Goal: Task Accomplishment & Management: Manage account settings

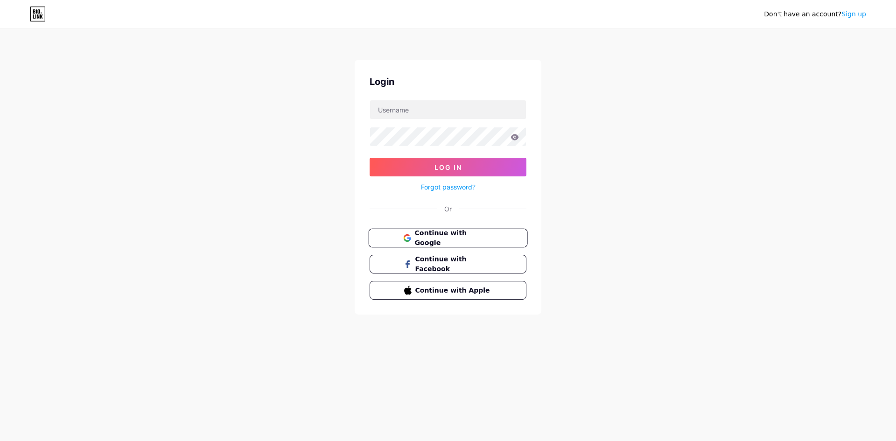
click at [449, 234] on span "Continue with Google" at bounding box center [453, 238] width 78 height 20
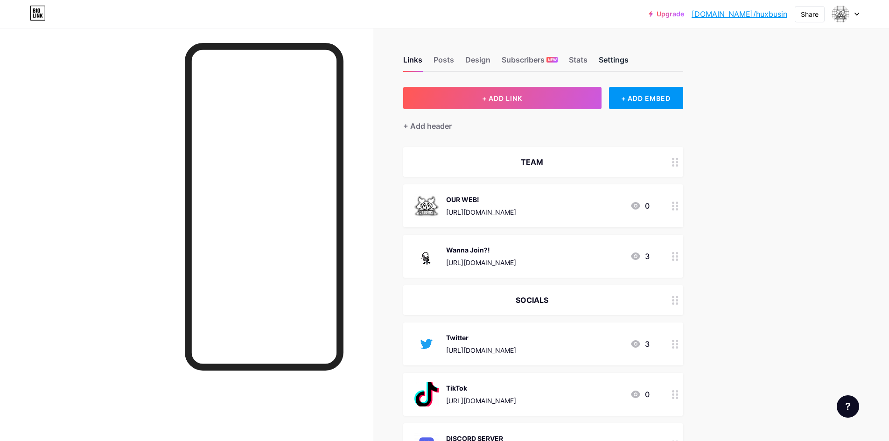
click at [621, 59] on div "Settings" at bounding box center [614, 62] width 30 height 17
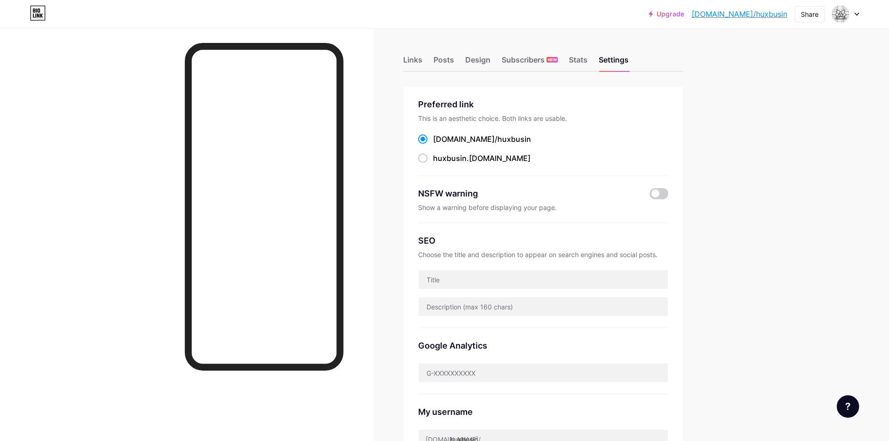
click at [856, 13] on icon at bounding box center [856, 14] width 5 height 3
click at [780, 63] on div "[DOMAIN_NAME]/huxbusin" at bounding box center [806, 64] width 72 height 7
click at [415, 60] on div "Links" at bounding box center [412, 62] width 19 height 17
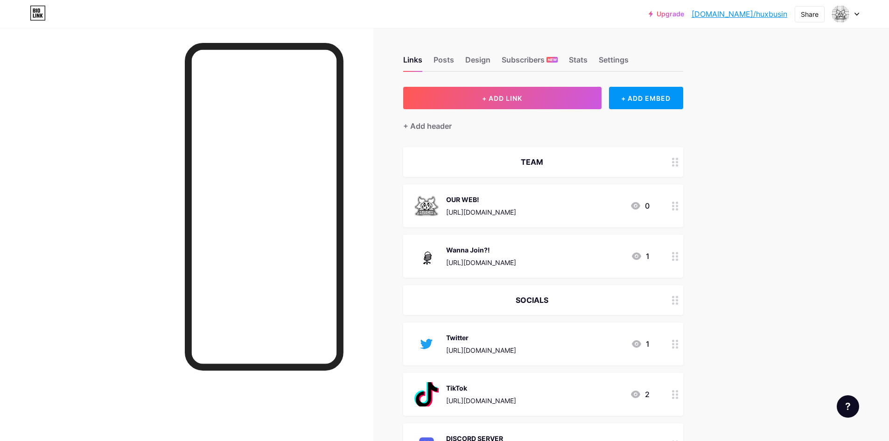
click at [674, 204] on div at bounding box center [675, 205] width 16 height 43
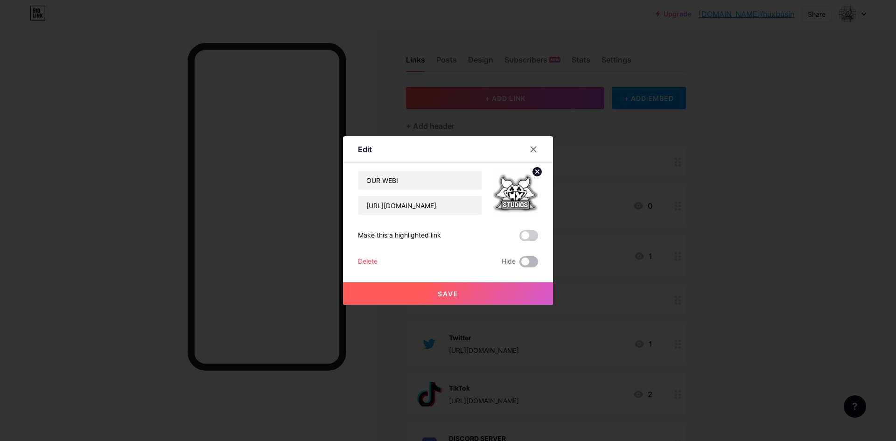
click at [528, 260] on span at bounding box center [528, 261] width 19 height 11
click at [519, 264] on input "checkbox" at bounding box center [519, 264] width 0 height 0
click at [361, 263] on div "Delete" at bounding box center [368, 261] width 20 height 11
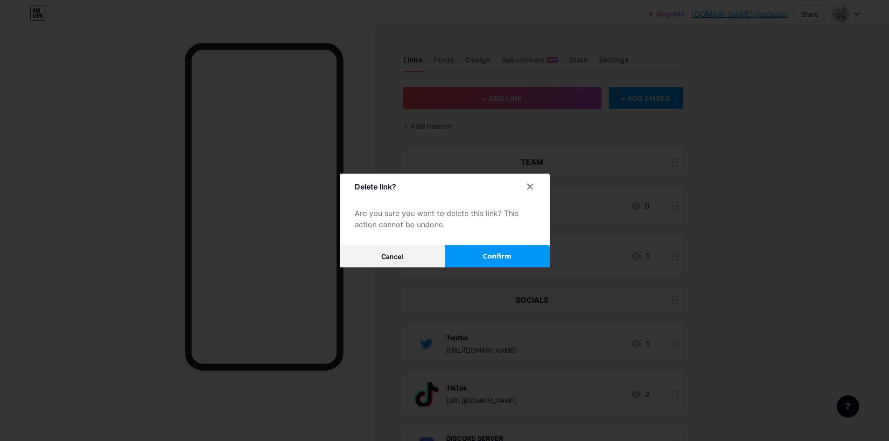
click at [491, 258] on span "Confirm" at bounding box center [496, 256] width 29 height 10
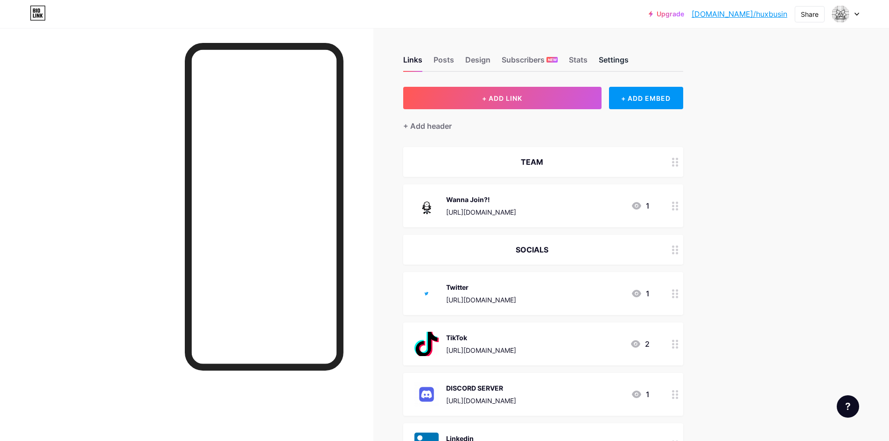
click at [627, 68] on div "Settings" at bounding box center [614, 62] width 30 height 17
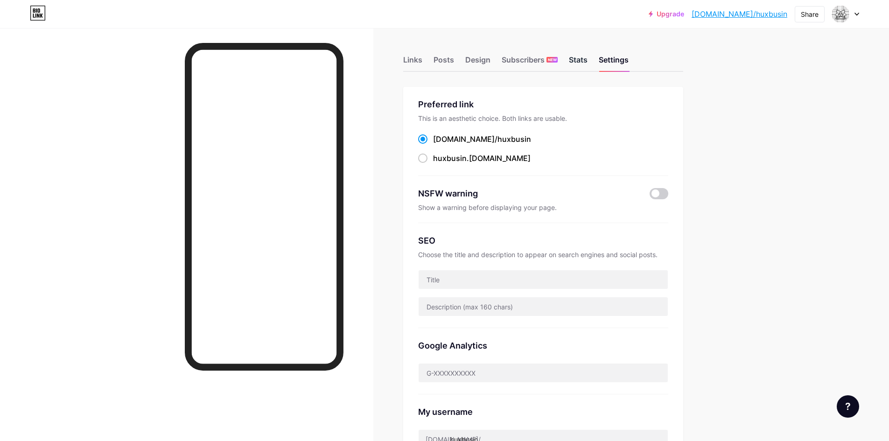
click at [586, 57] on div "Stats" at bounding box center [578, 62] width 19 height 17
click at [531, 59] on div "Subscribers NEW" at bounding box center [530, 62] width 56 height 17
click at [470, 56] on div "Design" at bounding box center [477, 62] width 25 height 17
click at [443, 55] on div "Posts" at bounding box center [443, 62] width 21 height 17
click at [415, 57] on div "Links" at bounding box center [412, 62] width 19 height 17
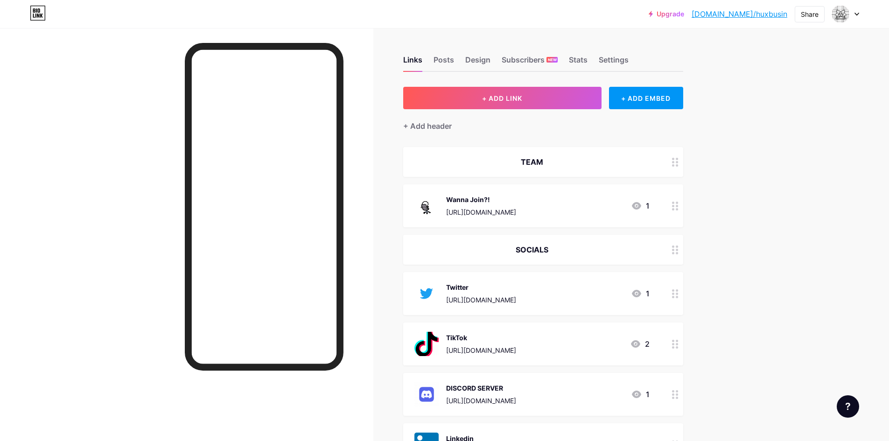
click at [460, 58] on div "Links Posts Design Subscribers NEW Stats Settings" at bounding box center [543, 55] width 280 height 33
click at [448, 58] on div "Posts" at bounding box center [443, 62] width 21 height 17
click at [484, 59] on div "Design" at bounding box center [477, 62] width 25 height 17
click at [617, 62] on div "Settings" at bounding box center [614, 62] width 30 height 17
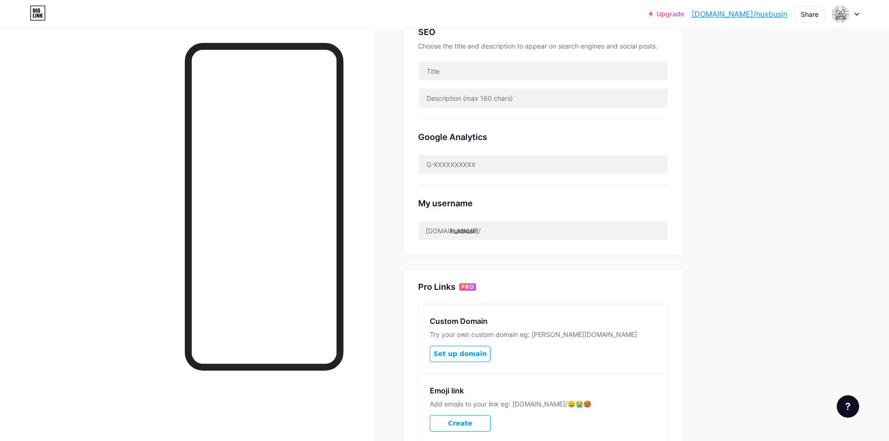
scroll to position [289, 0]
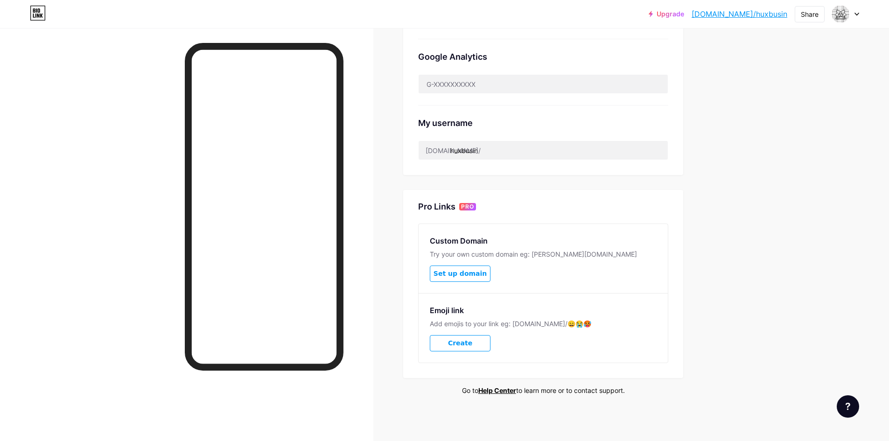
click at [860, 15] on div "Upgrade bio.link/huxbus... bio.link/huxbusin Share Switch accounts Hx.Studios b…" at bounding box center [444, 14] width 889 height 17
click at [856, 15] on icon at bounding box center [856, 14] width 5 height 3
click at [789, 112] on link "Account settings" at bounding box center [801, 105] width 116 height 25
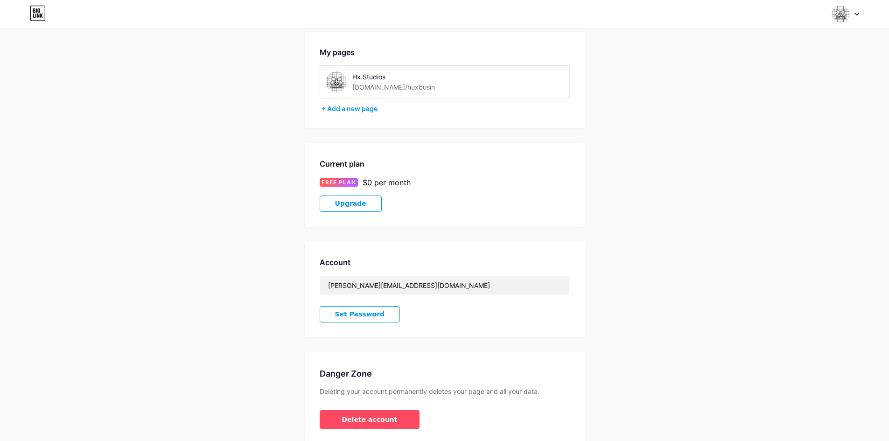
scroll to position [79, 0]
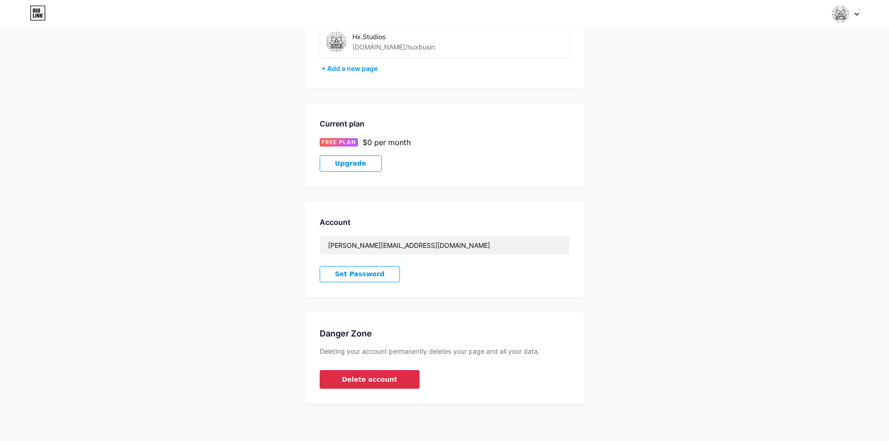
click at [383, 384] on button "Delete account" at bounding box center [370, 379] width 100 height 19
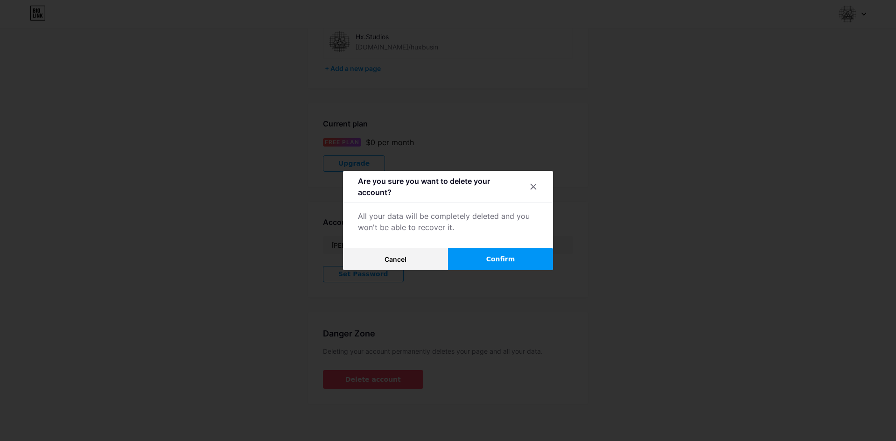
click at [513, 256] on button "Confirm" at bounding box center [500, 259] width 105 height 22
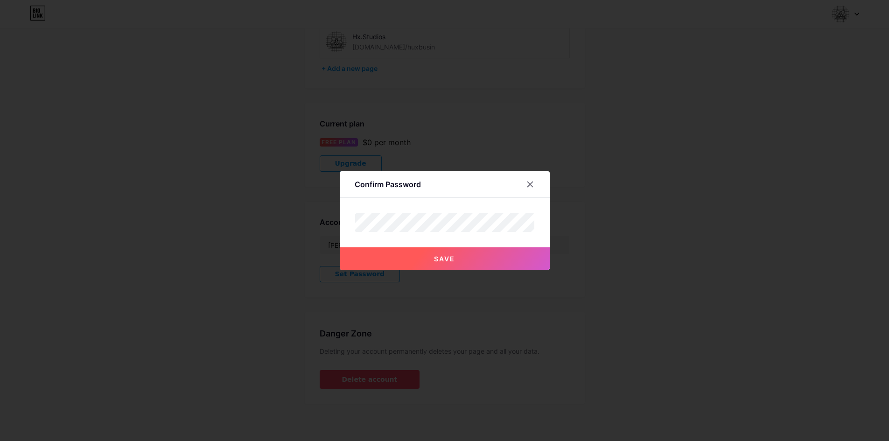
click at [446, 263] on button "Save" at bounding box center [445, 258] width 210 height 22
drag, startPoint x: 529, startPoint y: 177, endPoint x: 526, endPoint y: 171, distance: 6.5
click at [528, 175] on div "Confirm Password Save" at bounding box center [445, 220] width 210 height 98
click at [530, 195] on div "Confirm Password" at bounding box center [445, 187] width 210 height 22
click at [530, 185] on icon at bounding box center [529, 184] width 7 height 7
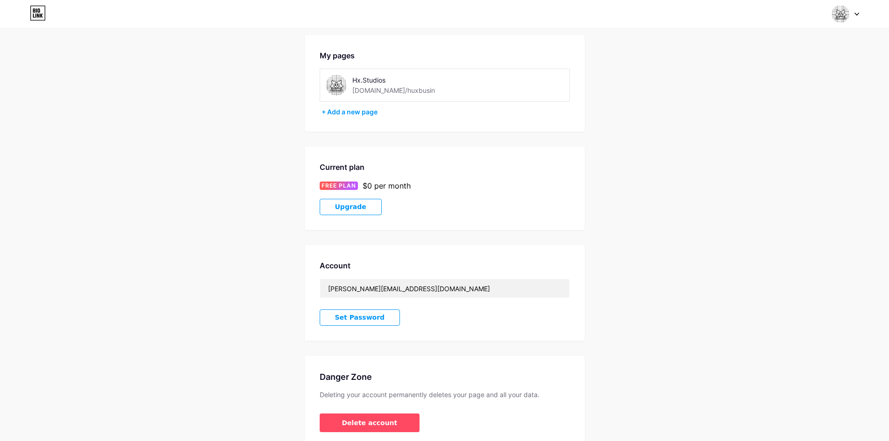
scroll to position [0, 0]
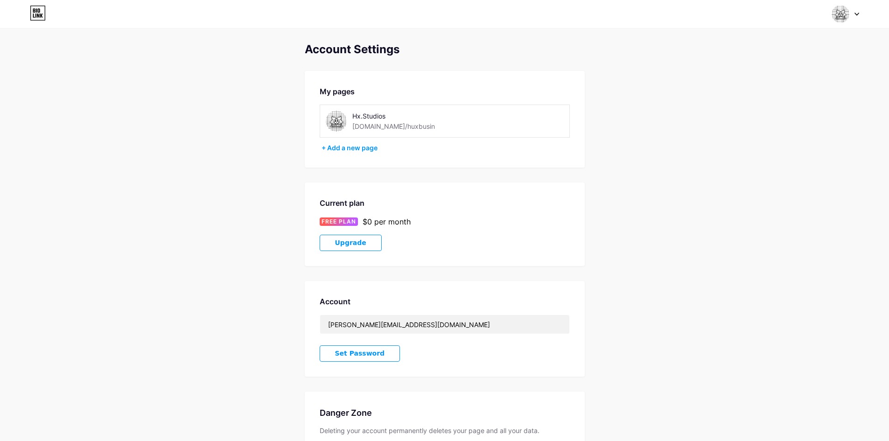
click at [852, 25] on div "Switch accounts Hx.Studios bio.link/huxbusin + Add a new page Dashboard Logout" at bounding box center [444, 14] width 889 height 28
click at [841, 13] on img at bounding box center [840, 14] width 18 height 18
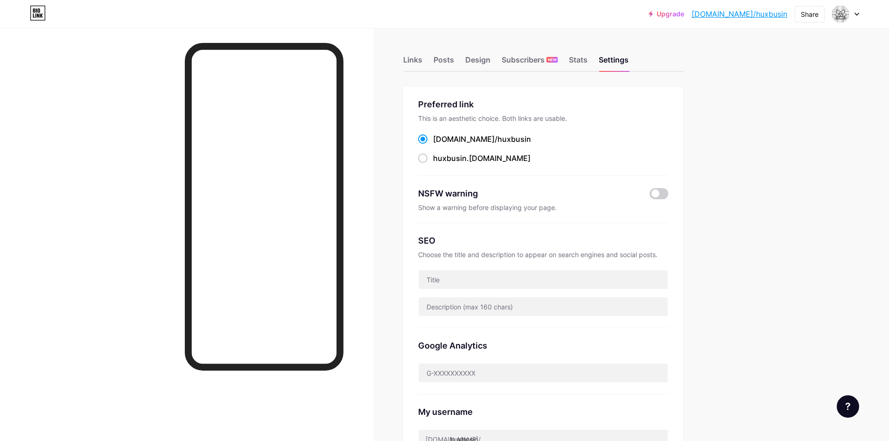
click at [865, 11] on div "Upgrade bio.link/huxbus... bio.link/huxbusin Share Switch accounts Hx.Studios b…" at bounding box center [444, 14] width 889 height 17
click at [854, 14] on div at bounding box center [845, 14] width 27 height 17
click at [784, 107] on link "Account settings" at bounding box center [801, 105] width 116 height 25
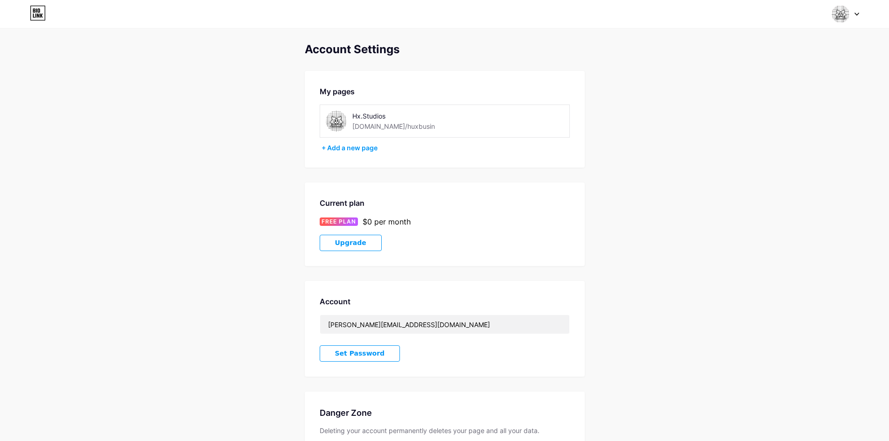
click at [374, 122] on div "[DOMAIN_NAME]/huxbusin" at bounding box center [393, 126] width 83 height 10
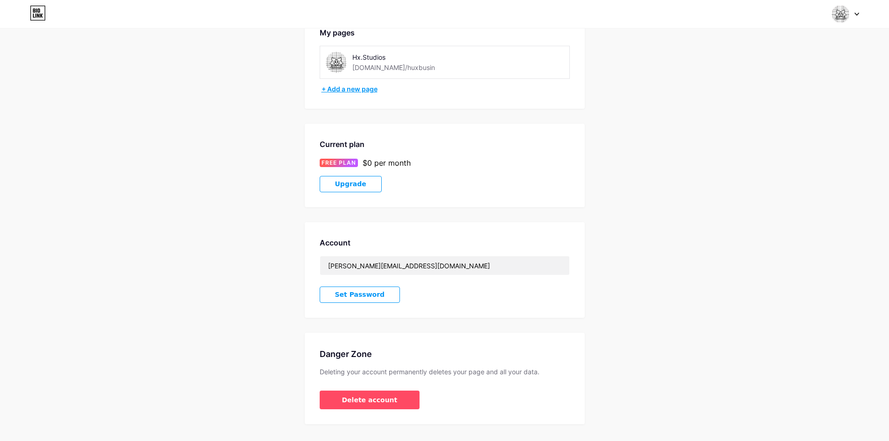
scroll to position [79, 0]
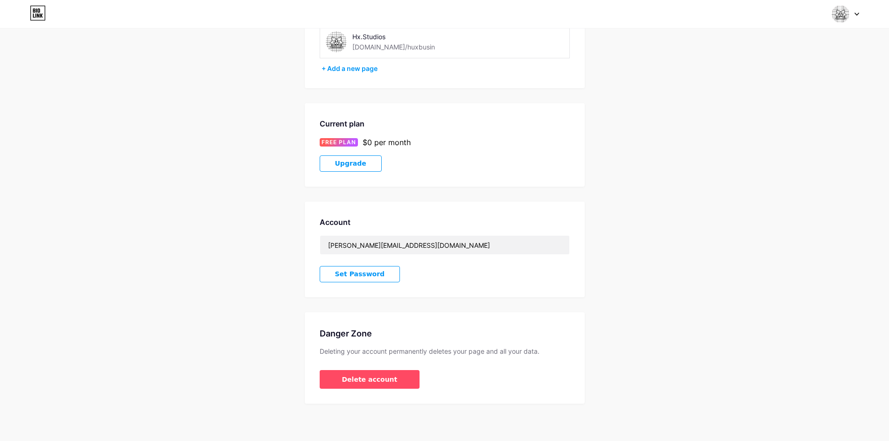
click at [376, 272] on button "Set Password" at bounding box center [360, 274] width 81 height 16
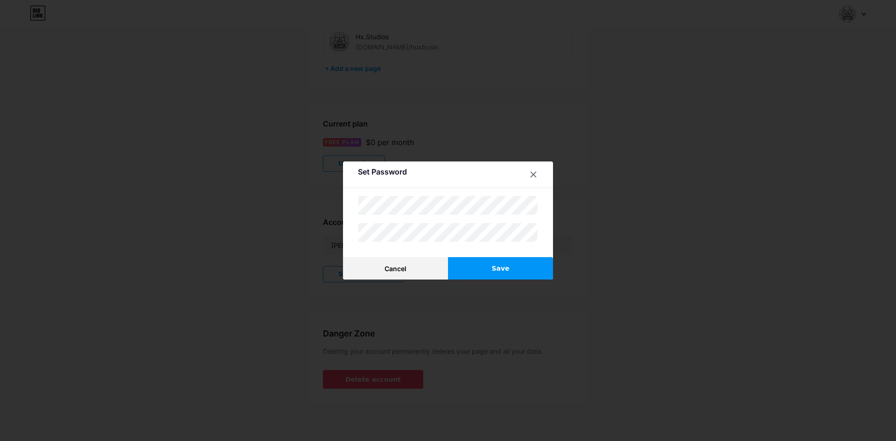
click at [496, 265] on span "Save" at bounding box center [500, 269] width 18 height 10
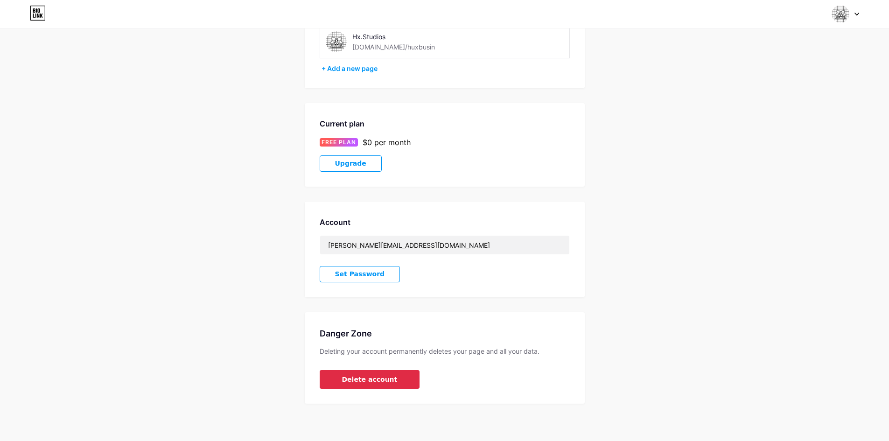
click at [383, 373] on button "Delete account" at bounding box center [370, 379] width 100 height 19
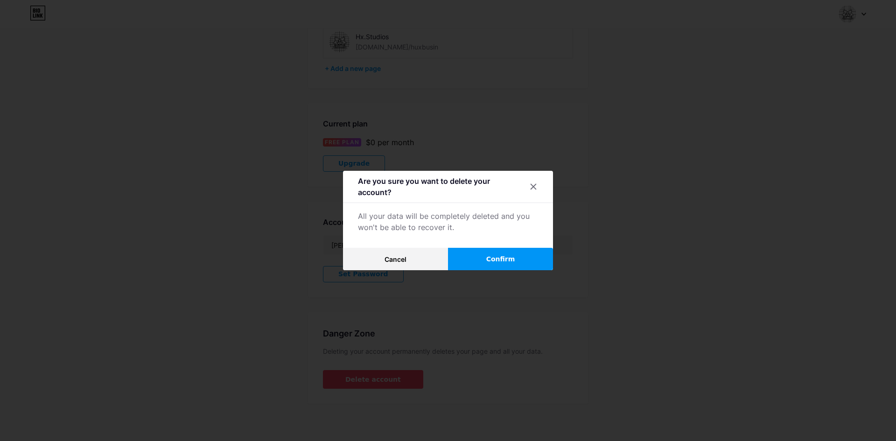
click at [513, 249] on button "Confirm" at bounding box center [500, 259] width 105 height 22
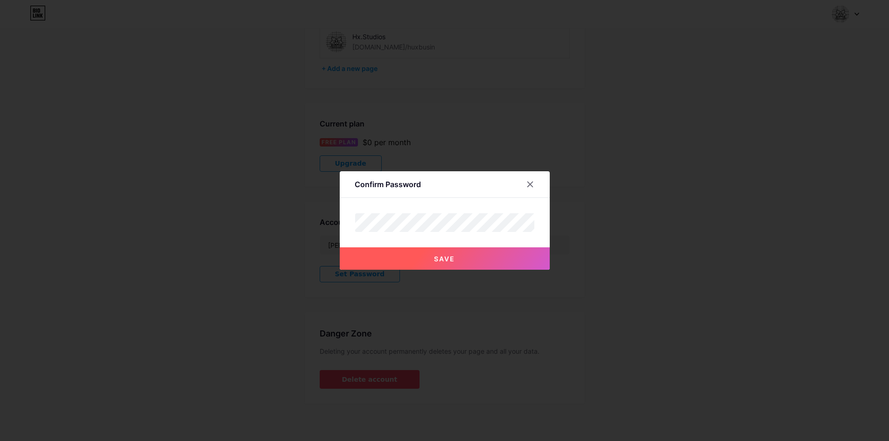
click at [536, 258] on button "Save" at bounding box center [445, 258] width 210 height 22
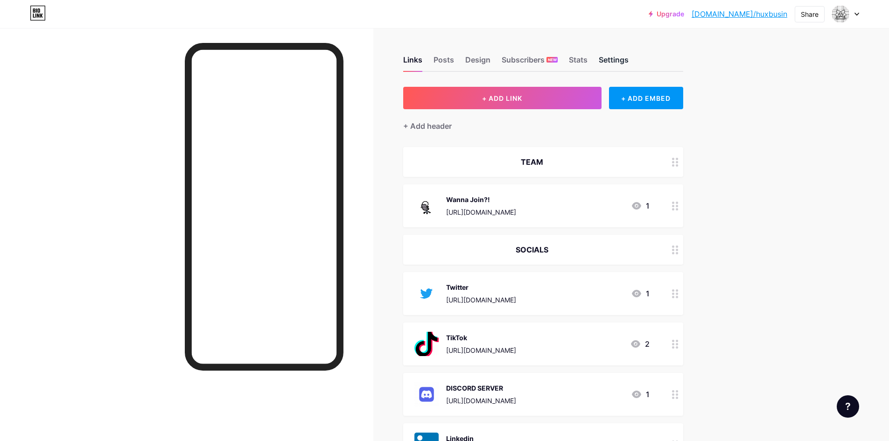
scroll to position [187, 0]
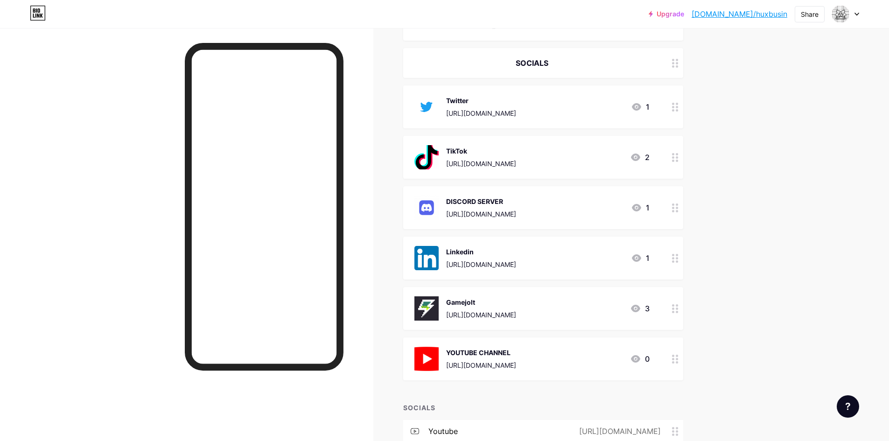
click at [858, 13] on icon at bounding box center [856, 14] width 5 height 3
click at [790, 108] on link "Account settings" at bounding box center [801, 105] width 116 height 25
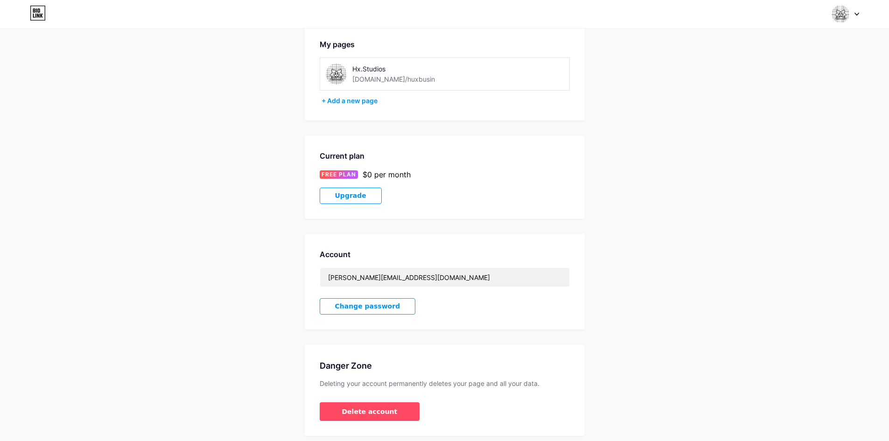
scroll to position [79, 0]
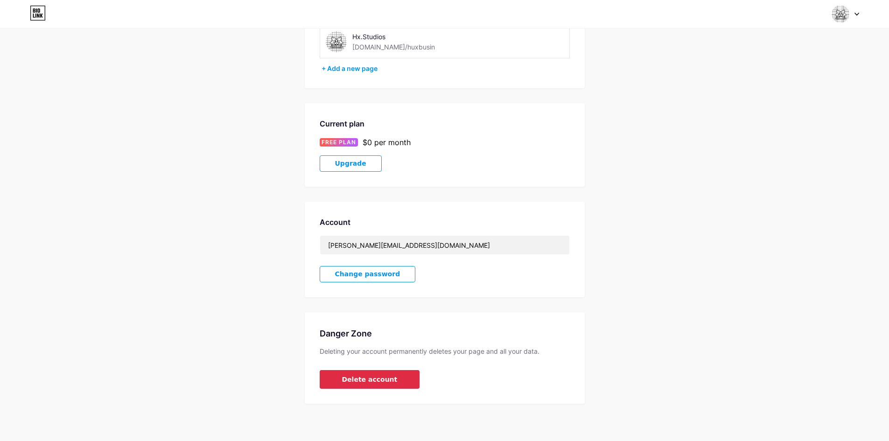
click at [387, 381] on span "Delete account" at bounding box center [370, 380] width 56 height 10
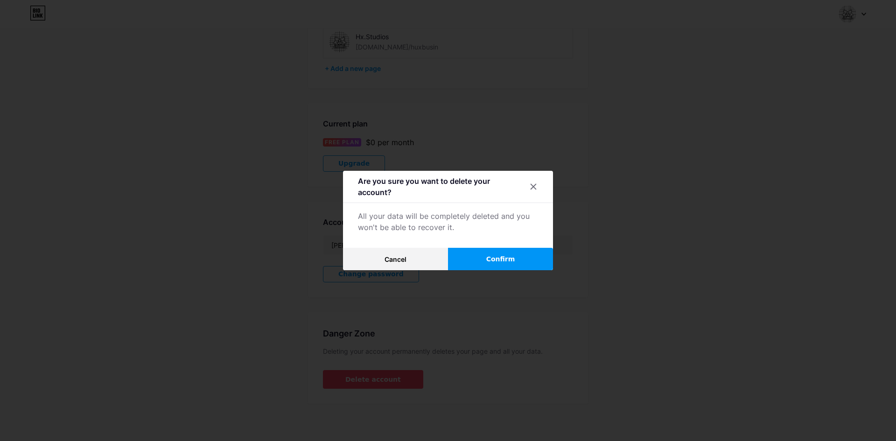
click at [460, 250] on button "Confirm" at bounding box center [500, 259] width 105 height 22
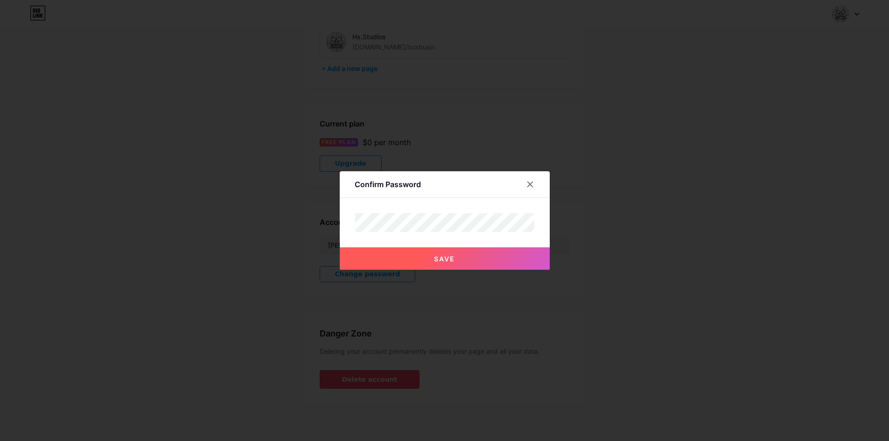
click at [433, 253] on button "Save" at bounding box center [445, 258] width 210 height 22
